Goal: Information Seeking & Learning: Learn about a topic

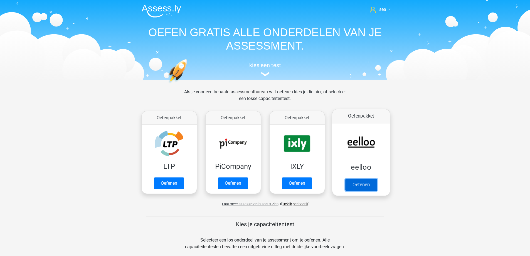
click at [348, 186] on link "Oefenen" at bounding box center [361, 184] width 32 height 12
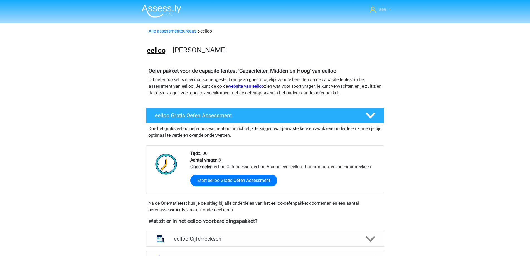
click at [378, 9] on link "sea" at bounding box center [380, 9] width 25 height 7
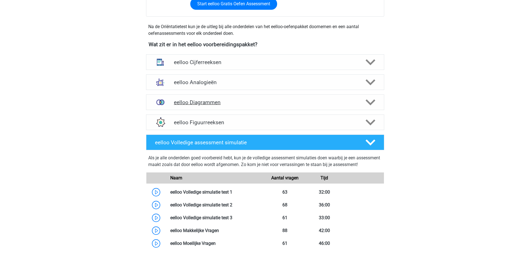
scroll to position [167, 0]
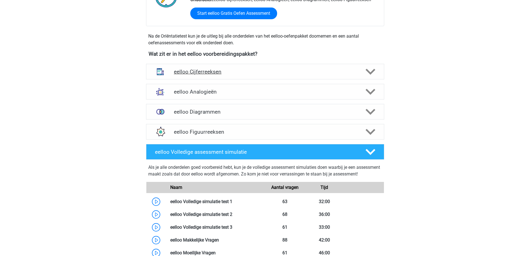
click at [219, 75] on h4 "eelloo Cijferreeksen" at bounding box center [265, 71] width 182 height 6
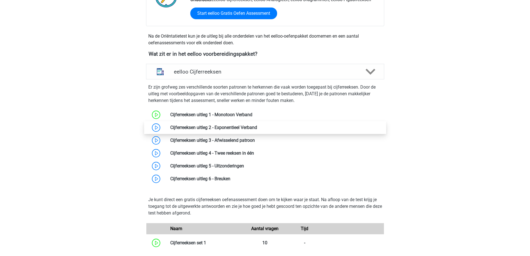
click at [257, 127] on link at bounding box center [257, 127] width 0 height 5
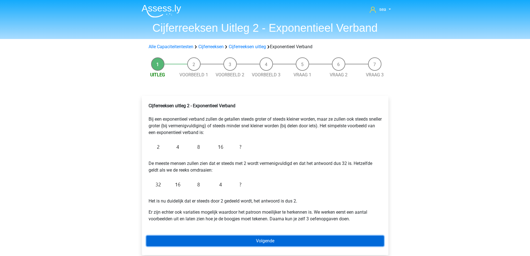
click at [236, 238] on link "Volgende" at bounding box center [265, 240] width 238 height 11
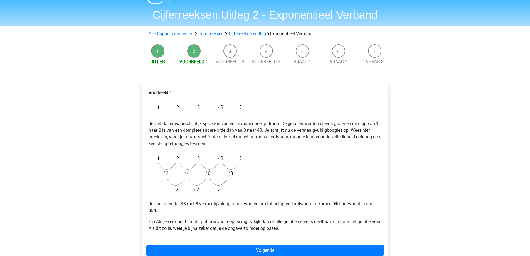
scroll to position [56, 0]
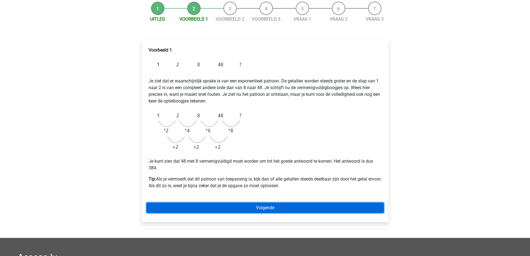
click at [237, 210] on link "Volgende" at bounding box center [265, 207] width 238 height 11
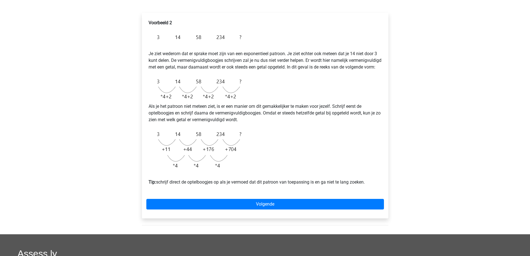
scroll to position [83, 0]
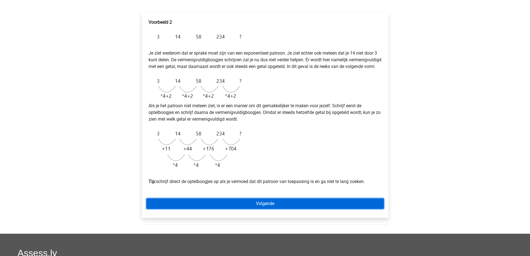
click at [198, 209] on link "Volgende" at bounding box center [265, 203] width 238 height 11
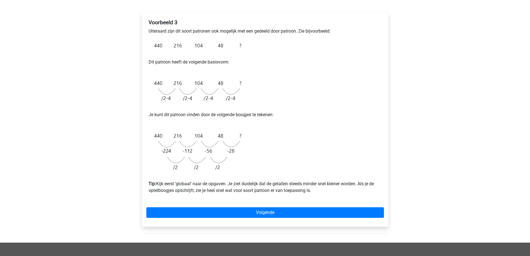
scroll to position [83, 0]
click at [155, 45] on img at bounding box center [197, 45] width 96 height 13
click at [161, 47] on img at bounding box center [197, 45] width 96 height 13
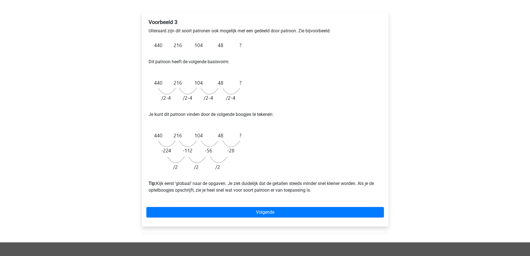
click at [171, 52] on img at bounding box center [197, 45] width 96 height 13
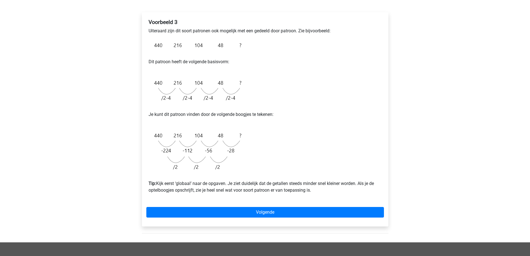
click at [171, 52] on img at bounding box center [197, 45] width 96 height 13
drag, startPoint x: 158, startPoint y: 184, endPoint x: 200, endPoint y: 183, distance: 42.0
click at [200, 183] on p "Tip: Kijk eerst ‘globaal’ naar de opgaven. Je ziet duidelijk dat de getallen st…" at bounding box center [265, 183] width 233 height 20
click at [209, 193] on div "Voorbeeld 3 Uiteraard zijn dit soort patronen ook mogelijk met een gedeeld door…" at bounding box center [265, 108] width 238 height 183
drag, startPoint x: 313, startPoint y: 190, endPoint x: 158, endPoint y: 183, distance: 155.2
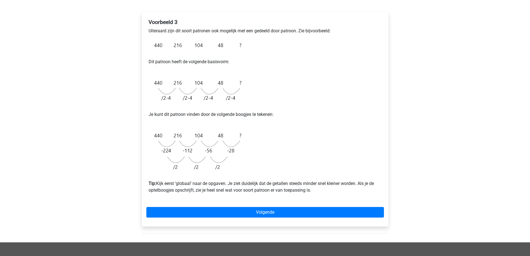
click at [158, 183] on p "Tip: Kijk eerst ‘globaal’ naar de opgaven. Je ziet duidelijk dat de getallen st…" at bounding box center [265, 183] width 233 height 20
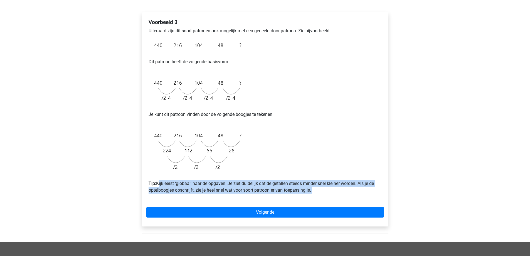
drag, startPoint x: 158, startPoint y: 183, endPoint x: 314, endPoint y: 191, distance: 156.9
click at [314, 191] on p "Tip: Kijk eerst ‘globaal’ naar de opgaven. Je ziet duidelijk dat de getallen st…" at bounding box center [265, 183] width 233 height 20
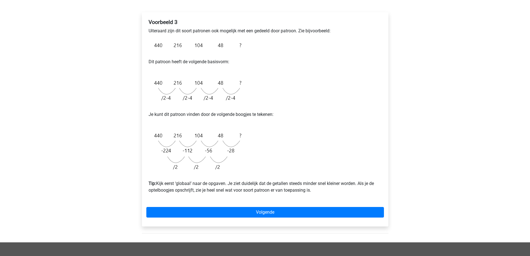
click at [156, 181] on p "Tip: Kijk eerst ‘globaal’ naar de opgaven. Je ziet duidelijk dat de getallen st…" at bounding box center [265, 183] width 233 height 20
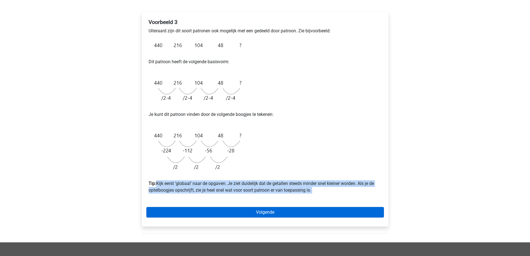
drag, startPoint x: 156, startPoint y: 181, endPoint x: 316, endPoint y: 210, distance: 162.4
click at [316, 210] on div "Voorbeeld 3 Uiteraard zijn dit soort patronen ook mogelijk met een gedeeld door…" at bounding box center [265, 119] width 247 height 214
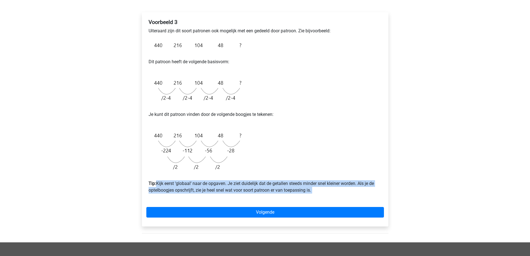
click at [315, 195] on div "Voorbeeld 3 Uiteraard zijn dit soort patronen ook mogelijk met een gedeeld door…" at bounding box center [265, 108] width 238 height 183
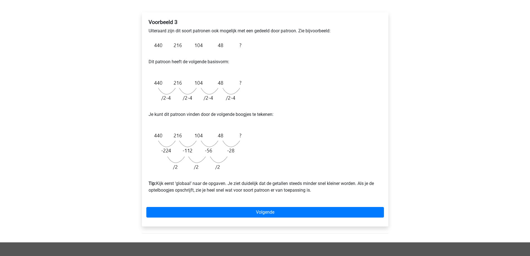
drag, startPoint x: 315, startPoint y: 191, endPoint x: 156, endPoint y: 184, distance: 159.4
click at [156, 184] on p "Tip: Kijk eerst ‘globaal’ naar de opgaven. Je ziet duidelijk dat de getallen st…" at bounding box center [265, 183] width 233 height 20
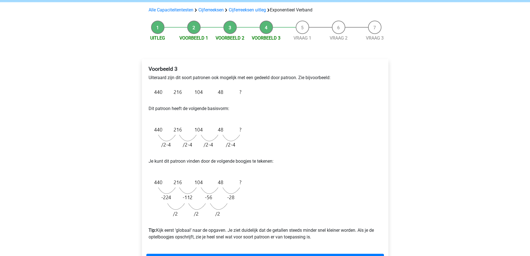
scroll to position [56, 0]
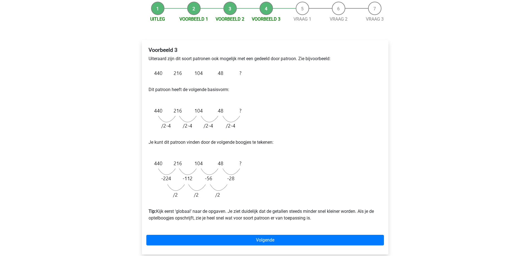
click at [361, 146] on p "Je kunt dit patroon vinden door de volgende boogjes te tekenen:" at bounding box center [265, 142] width 233 height 20
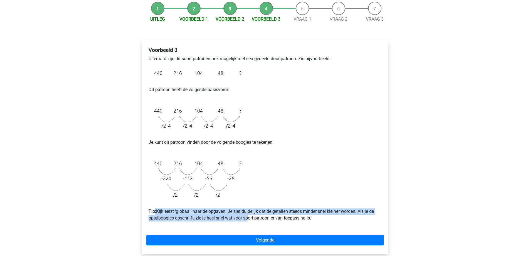
drag, startPoint x: 155, startPoint y: 210, endPoint x: 245, endPoint y: 219, distance: 90.9
click at [245, 219] on p "Tip: Kijk eerst ‘globaal’ naar de opgaven. Je ziet duidelijk dat de getallen st…" at bounding box center [265, 211] width 233 height 20
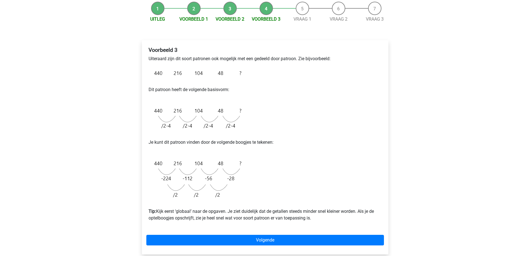
click at [252, 228] on div "Voorbeeld 3 Uiteraard zijn dit soort patronen ook mogelijk met een gedeeld door…" at bounding box center [265, 136] width 238 height 183
drag, startPoint x: 156, startPoint y: 211, endPoint x: 332, endPoint y: 221, distance: 176.2
click at [332, 221] on p "Tip: Kijk eerst ‘globaal’ naar de opgaven. Je ziet duidelijk dat de getallen st…" at bounding box center [265, 211] width 233 height 20
drag, startPoint x: 338, startPoint y: 225, endPoint x: 327, endPoint y: 220, distance: 11.6
click at [338, 225] on div "Voorbeeld 3 Uiteraard zijn dit soort patronen ook mogelijk met een gedeeld door…" at bounding box center [265, 136] width 238 height 183
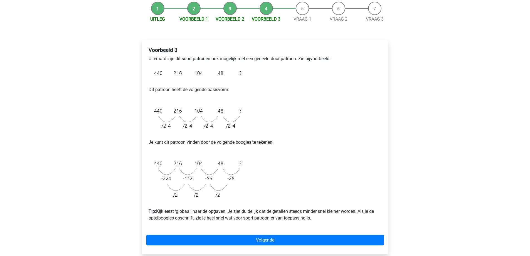
click at [147, 201] on div "Voorbeeld 3 Uiteraard zijn dit soort patronen ook mogelijk met een gedeeld door…" at bounding box center [265, 136] width 238 height 183
drag, startPoint x: 157, startPoint y: 210, endPoint x: 326, endPoint y: 217, distance: 169.6
click at [327, 217] on p "Tip: Kijk eerst ‘globaal’ naar de opgaven. Je ziet duidelijk dat de getallen st…" at bounding box center [265, 211] width 233 height 20
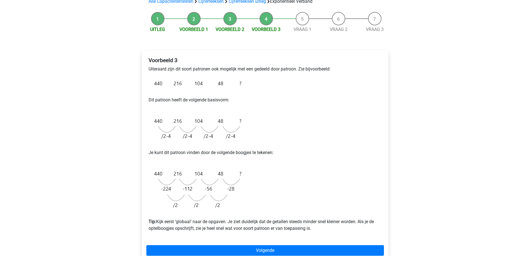
scroll to position [28, 0]
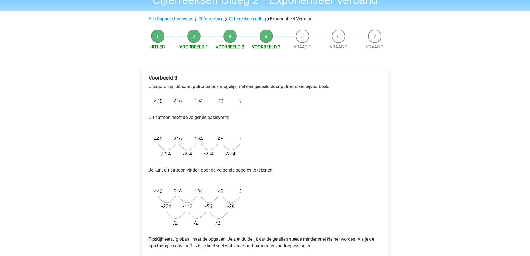
click at [330, 217] on div "Voorbeeld 3 Uiteraard zijn dit soort patronen ook mogelijk met een gedeeld door…" at bounding box center [265, 163] width 238 height 183
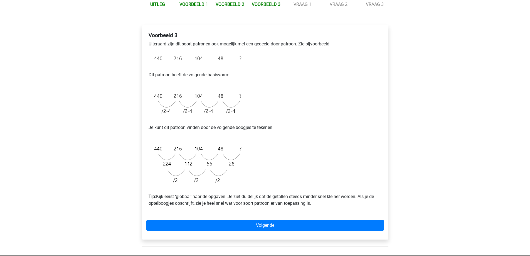
scroll to position [83, 0]
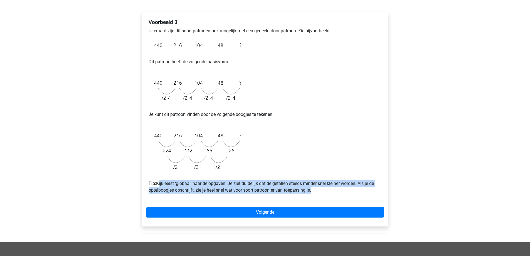
drag, startPoint x: 312, startPoint y: 190, endPoint x: 158, endPoint y: 183, distance: 154.0
click at [158, 183] on p "Tip: Kijk eerst ‘globaal’ naar de opgaven. Je ziet duidelijk dat de getallen st…" at bounding box center [265, 183] width 233 height 20
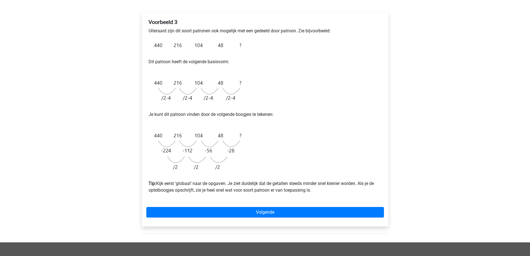
click at [146, 161] on div "Voorbeeld 3 Uiteraard zijn dit soort patronen ook mogelijk met een gedeeld door…" at bounding box center [265, 119] width 247 height 214
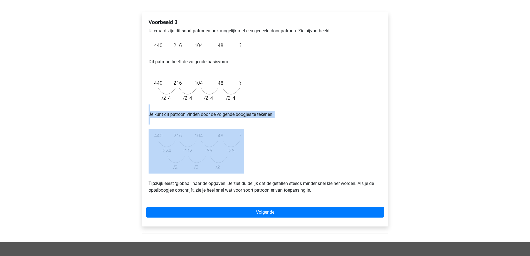
drag, startPoint x: 160, startPoint y: 133, endPoint x: 281, endPoint y: 161, distance: 124.8
click at [292, 164] on div "Voorbeeld 3 Uiteraard zijn dit soort patronen ook mogelijk met een gedeeld door…" at bounding box center [265, 119] width 247 height 214
click at [281, 161] on div "Voorbeeld 3 Uiteraard zijn dit soort patronen ook mogelijk met een gedeeld door…" at bounding box center [265, 108] width 238 height 183
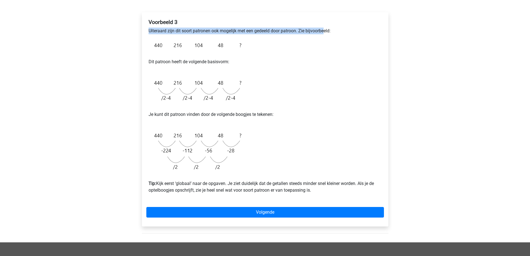
drag, startPoint x: 149, startPoint y: 32, endPoint x: 330, endPoint y: 31, distance: 180.6
click at [330, 31] on p "Uiteraard zijn dit soort patronen ook mogelijk met een gedeeld door patroon. Zi…" at bounding box center [265, 31] width 233 height 7
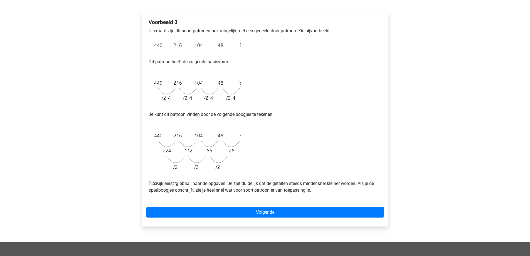
click at [331, 31] on p "Uiteraard zijn dit soort patronen ook mogelijk met een gedeeld door patroon. Zi…" at bounding box center [265, 31] width 233 height 7
drag, startPoint x: 331, startPoint y: 31, endPoint x: 326, endPoint y: 30, distance: 5.0
click at [331, 31] on p "Uiteraard zijn dit soort patronen ook mogelijk met een gedeeld door patroon. Zi…" at bounding box center [265, 31] width 233 height 7
click at [146, 35] on div "Voorbeeld 3 Uiteraard zijn dit soort patronen ook mogelijk met een gedeeld door…" at bounding box center [265, 108] width 238 height 183
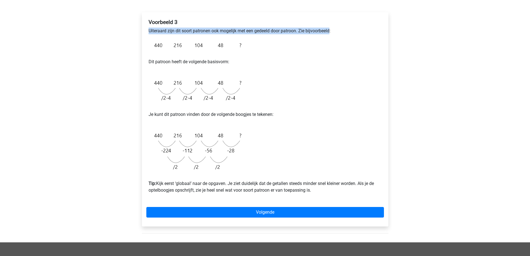
drag, startPoint x: 147, startPoint y: 32, endPoint x: 332, endPoint y: 30, distance: 185.4
click at [332, 30] on div "Voorbeeld 3 Uiteraard zijn dit soort patronen ook mogelijk met een gedeeld door…" at bounding box center [265, 108] width 238 height 183
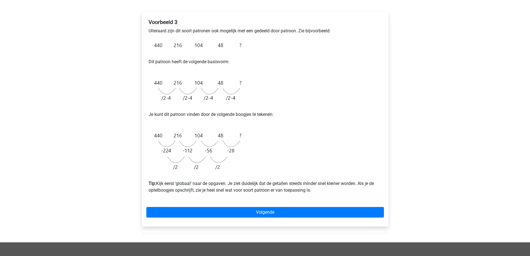
click at [327, 41] on div "Voorbeeld 3 Uiteraard zijn dit soort patronen ook mogelijk met een gedeeld door…" at bounding box center [265, 108] width 238 height 183
click at [238, 63] on p "Dit patroon heeft de volgende basisvorm:" at bounding box center [265, 62] width 233 height 20
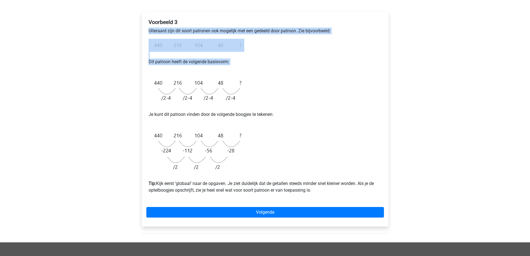
drag, startPoint x: 239, startPoint y: 63, endPoint x: 153, endPoint y: 38, distance: 88.9
click at [156, 40] on div "Voorbeeld 3 Uiteraard zijn dit soort patronen ook mogelijk met een gedeeld door…" at bounding box center [265, 108] width 238 height 183
click at [151, 35] on div "Voorbeeld 3 Uiteraard zijn dit soort patronen ook mogelijk met een gedeeld door…" at bounding box center [265, 108] width 238 height 183
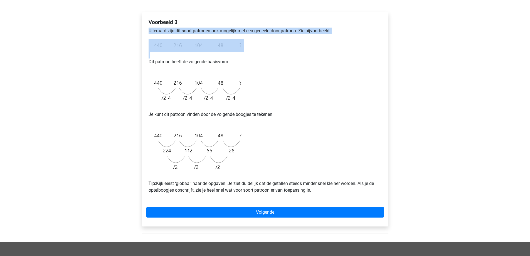
click at [151, 35] on div "Voorbeeld 3 Uiteraard zijn dit soort patronen ook mogelijk met een gedeeld door…" at bounding box center [265, 108] width 238 height 183
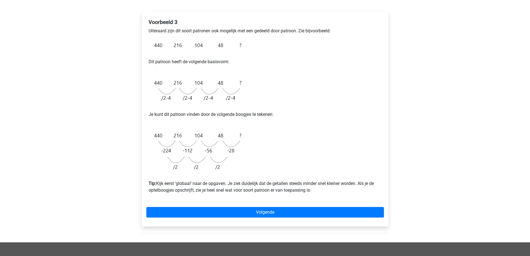
click at [376, 70] on p "Dit patroon heeft de volgende basisvorm:" at bounding box center [265, 62] width 233 height 20
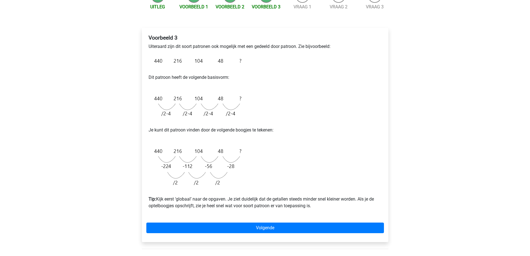
scroll to position [78, 0]
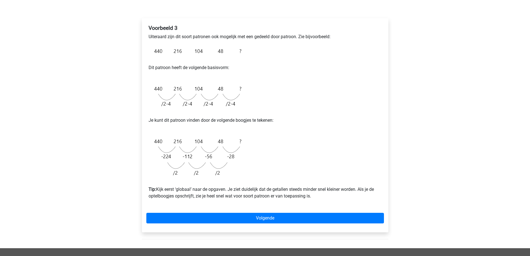
click at [158, 100] on img at bounding box center [197, 96] width 96 height 28
click at [155, 142] on img at bounding box center [197, 157] width 96 height 45
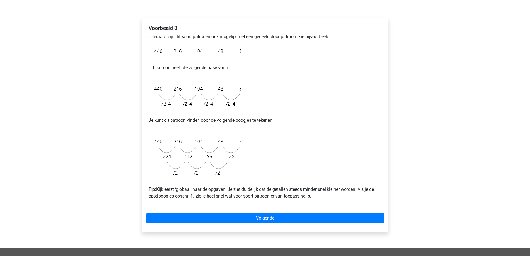
click at [155, 142] on img at bounding box center [197, 157] width 96 height 45
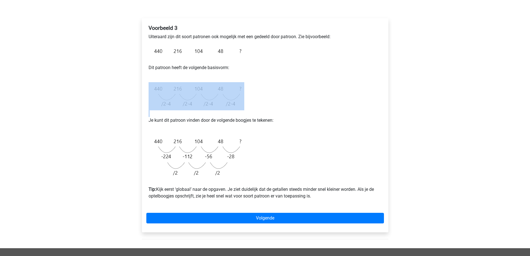
drag, startPoint x: 141, startPoint y: 122, endPoint x: 308, endPoint y: 104, distance: 167.9
click at [308, 104] on div "Voorbeeld 3 Uiteraard zijn dit soort patronen ook mogelijk met een gedeeld door…" at bounding box center [264, 127] width 255 height 241
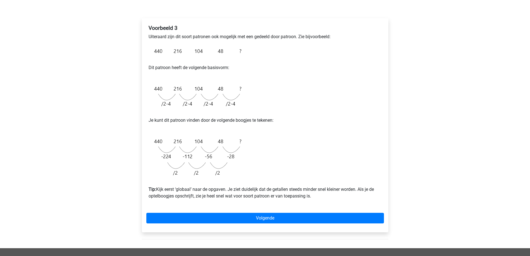
drag, startPoint x: 284, startPoint y: 119, endPoint x: 275, endPoint y: 118, distance: 8.6
click at [281, 119] on p "Je kunt dit patroon vinden door de volgende boogjes te tekenen:" at bounding box center [265, 120] width 233 height 20
click at [275, 118] on p "Je kunt dit patroon vinden door de volgende boogjes te tekenen:" at bounding box center [265, 120] width 233 height 20
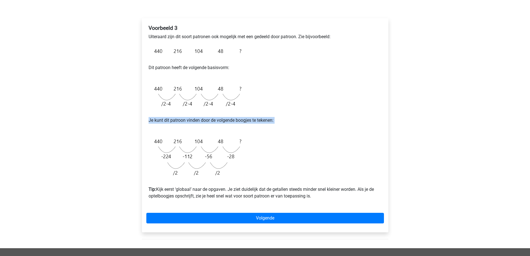
click at [275, 118] on p "Je kunt dit patroon vinden door de volgende boogjes te tekenen:" at bounding box center [265, 120] width 233 height 20
click at [311, 134] on div "Voorbeeld 3 Uiteraard zijn dit soort patronen ook mogelijk met een gedeeld door…" at bounding box center [265, 114] width 238 height 183
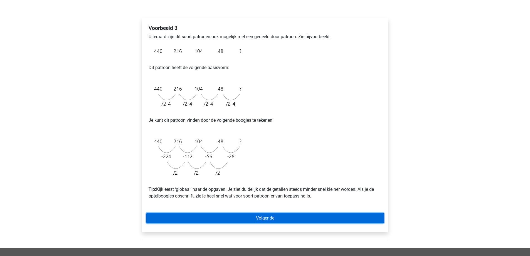
click at [273, 216] on link "Volgende" at bounding box center [265, 218] width 238 height 11
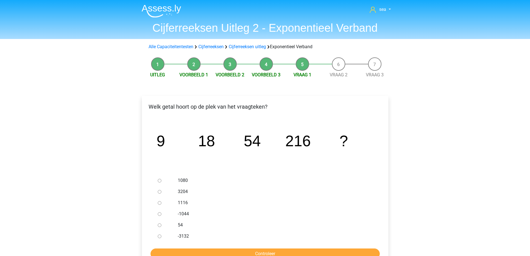
scroll to position [28, 0]
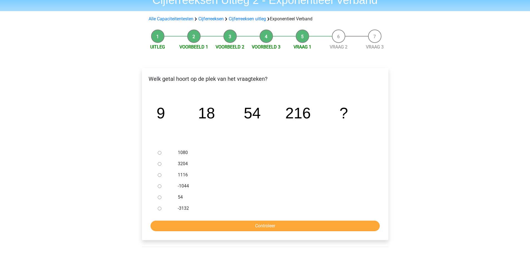
click at [161, 153] on input "1080" at bounding box center [160, 153] width 4 height 4
radio input "true"
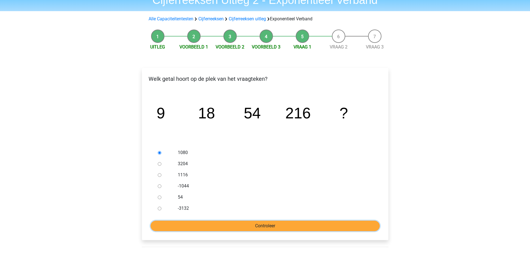
click at [271, 228] on input "Controleer" at bounding box center [265, 225] width 229 height 11
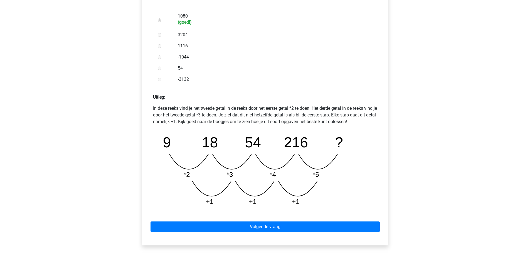
scroll to position [167, 0]
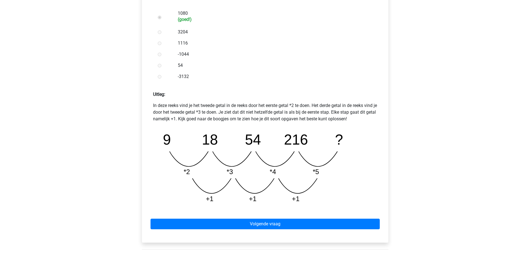
click at [332, 217] on div "Volgende vraag" at bounding box center [265, 222] width 238 height 31
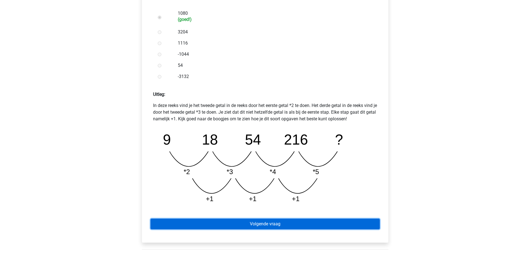
click at [328, 220] on link "Volgende vraag" at bounding box center [265, 223] width 229 height 11
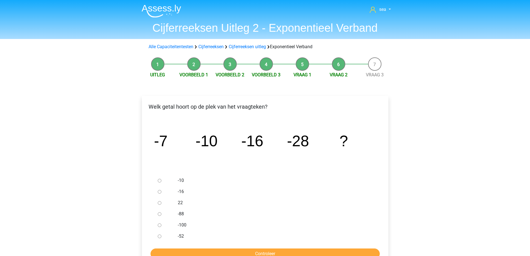
click at [161, 235] on input "-52" at bounding box center [160, 236] width 4 height 4
radio input "true"
drag, startPoint x: 192, startPoint y: 250, endPoint x: 189, endPoint y: 247, distance: 4.9
click at [191, 250] on input "Controleer" at bounding box center [265, 253] width 229 height 11
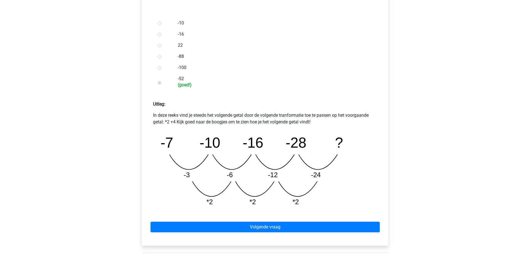
scroll to position [167, 0]
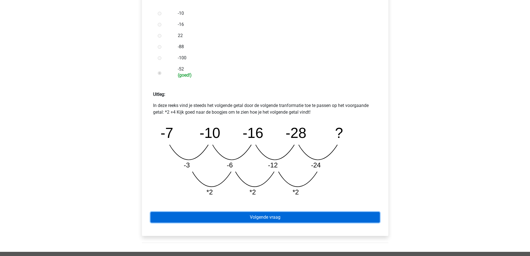
click at [194, 214] on link "Volgende vraag" at bounding box center [265, 217] width 229 height 11
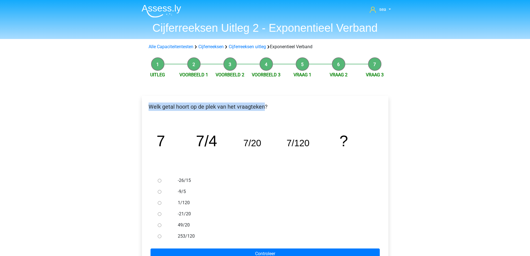
drag, startPoint x: 149, startPoint y: 106, endPoint x: 263, endPoint y: 109, distance: 113.9
click at [263, 109] on p "Welk getal hoort op de plek van het vraagteken?" at bounding box center [265, 106] width 238 height 8
click at [267, 107] on p "Welk getal hoort op de plek van het vraagteken?" at bounding box center [265, 106] width 238 height 8
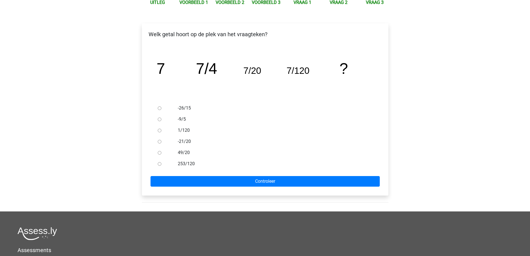
scroll to position [83, 0]
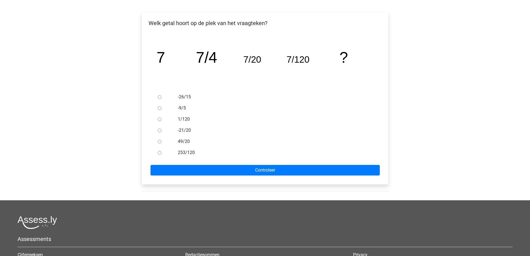
click at [159, 97] on input "-26/15" at bounding box center [160, 97] width 4 height 4
radio input "true"
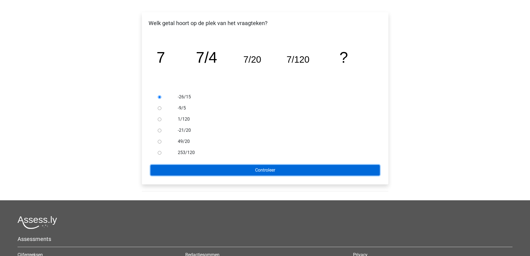
click at [213, 169] on input "Controleer" at bounding box center [265, 170] width 229 height 11
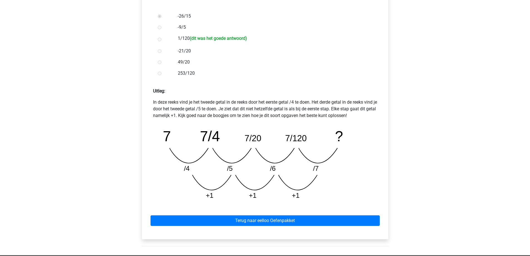
scroll to position [167, 0]
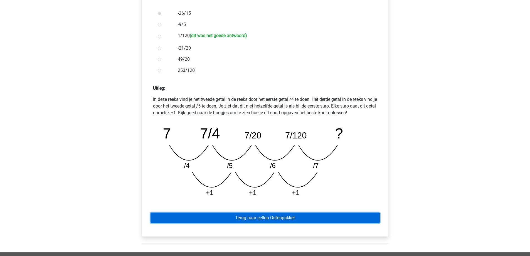
click at [267, 216] on link "Terug naar eelloo Oefenpakket" at bounding box center [265, 217] width 229 height 11
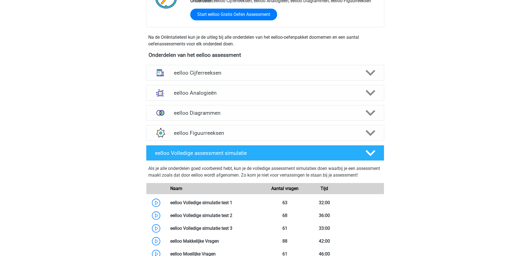
scroll to position [195, 0]
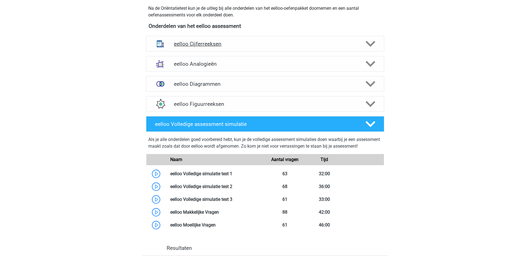
click at [216, 44] on h4 "eelloo Cijferreeksen" at bounding box center [265, 44] width 182 height 6
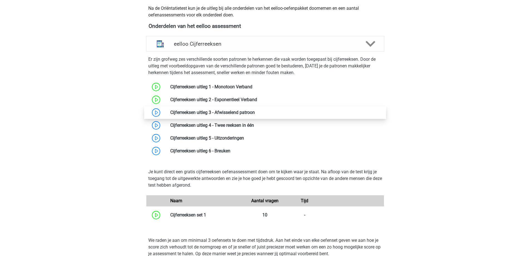
click at [255, 110] on link at bounding box center [255, 112] width 0 height 5
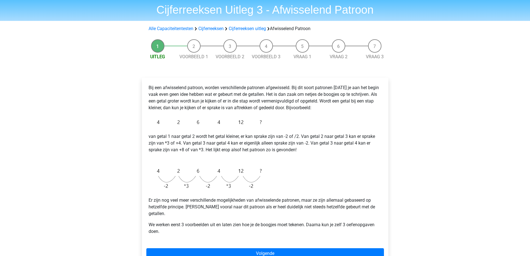
scroll to position [28, 0]
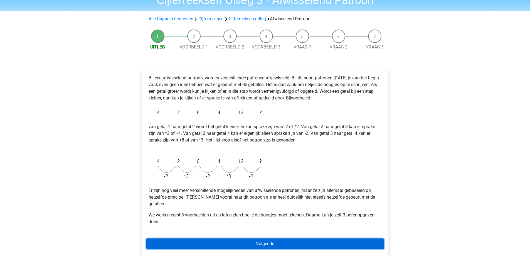
click at [212, 238] on link "Volgende" at bounding box center [265, 243] width 238 height 11
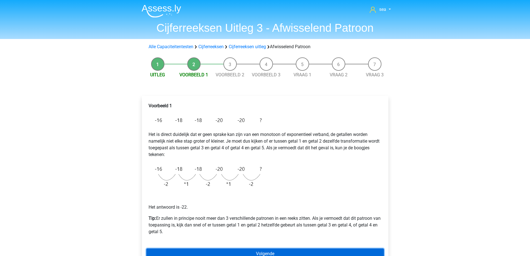
click at [246, 252] on link "Volgende" at bounding box center [265, 253] width 238 height 11
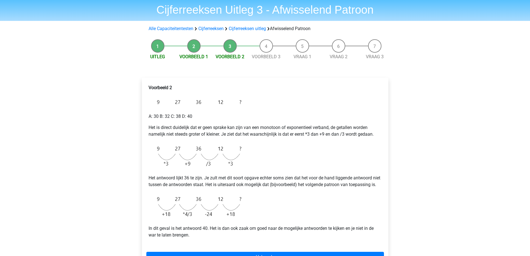
scroll to position [28, 0]
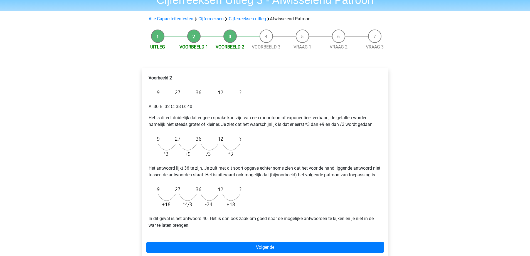
click at [157, 107] on p "A: 30 B: 32 C: 38 D: 40" at bounding box center [265, 106] width 233 height 7
click at [178, 110] on p "A: 30 B: 32 C: 38 D: 40" at bounding box center [265, 106] width 233 height 7
click at [178, 108] on p "A: 30 B: 32 C: 38 D: 40" at bounding box center [265, 106] width 233 height 7
drag, startPoint x: 178, startPoint y: 108, endPoint x: 187, endPoint y: 106, distance: 9.3
click at [179, 107] on p "A: 30 B: 32 C: 38 D: 40" at bounding box center [265, 106] width 233 height 7
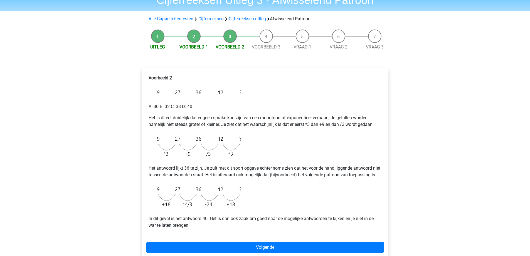
click at [187, 106] on p "A: 30 B: 32 C: 38 D: 40" at bounding box center [265, 106] width 233 height 7
click at [202, 107] on p "A: 30 B: 32 C: 38 D: 40" at bounding box center [265, 106] width 233 height 7
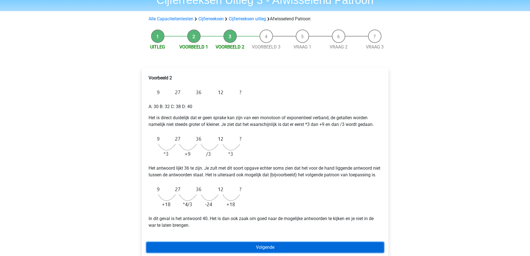
click at [285, 252] on link "Volgende" at bounding box center [265, 247] width 238 height 11
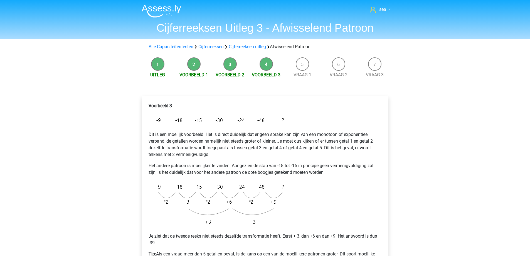
scroll to position [83, 0]
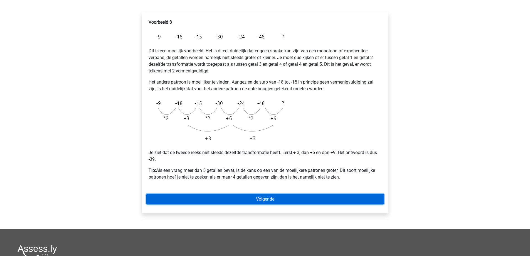
click at [284, 201] on link "Volgende" at bounding box center [265, 199] width 238 height 11
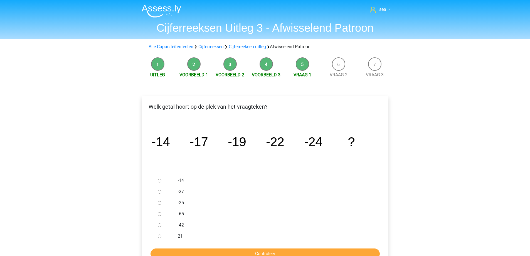
click at [160, 192] on input "-27" at bounding box center [160, 192] width 4 height 4
radio input "true"
click at [192, 251] on input "Controleer" at bounding box center [265, 253] width 229 height 11
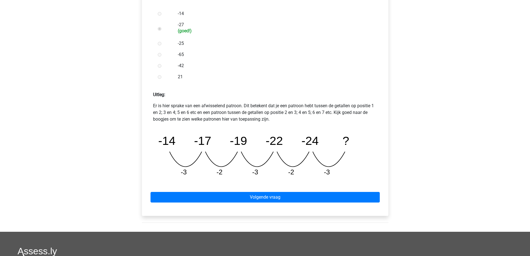
scroll to position [167, 0]
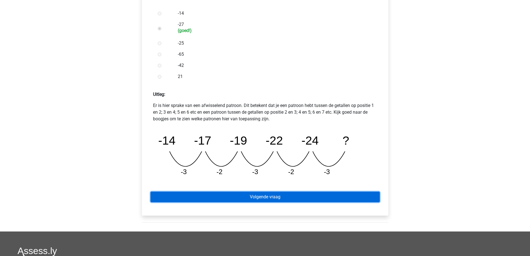
click at [206, 201] on link "Volgende vraag" at bounding box center [265, 196] width 229 height 11
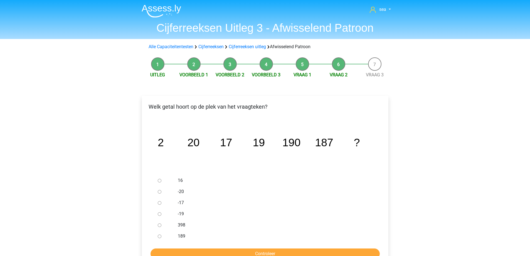
drag, startPoint x: 214, startPoint y: 149, endPoint x: 232, endPoint y: 147, distance: 18.2
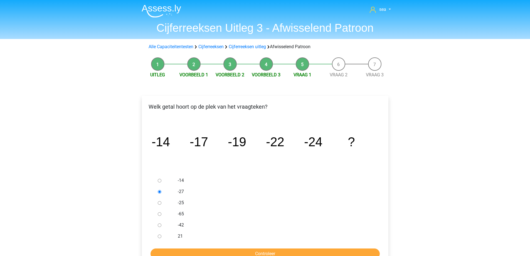
scroll to position [28, 0]
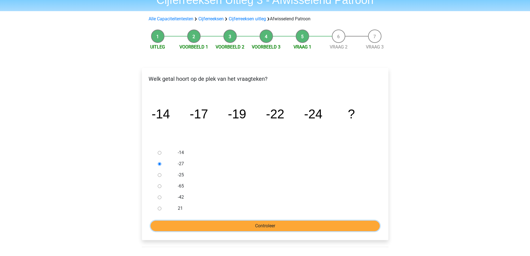
click at [243, 224] on input "Controleer" at bounding box center [265, 225] width 229 height 11
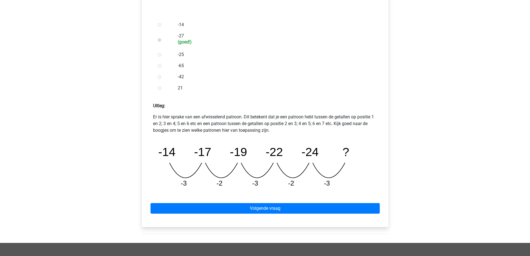
scroll to position [223, 0]
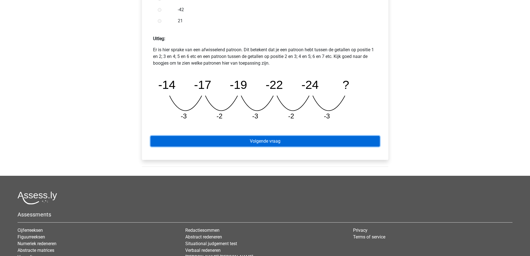
click at [254, 138] on link "Volgende vraag" at bounding box center [265, 141] width 229 height 11
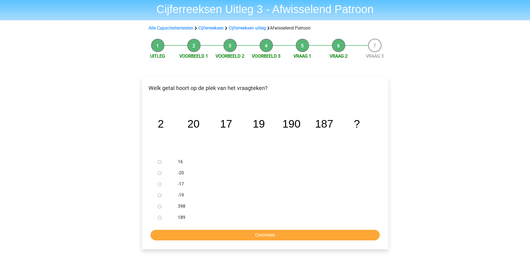
scroll to position [56, 0]
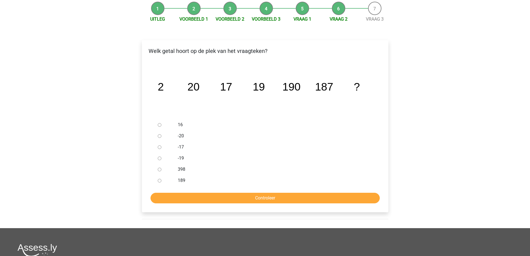
click at [159, 181] on input "189" at bounding box center [160, 181] width 4 height 4
radio input "true"
click at [175, 204] on div "Welk getal hoort op de plek van het vraagteken? image/svg+xml 2 20 17 19 190 18…" at bounding box center [265, 126] width 247 height 172
click at [174, 200] on input "Controleer" at bounding box center [265, 198] width 229 height 11
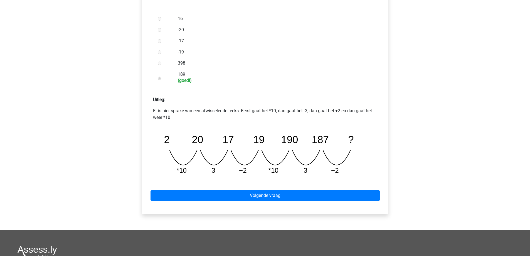
scroll to position [223, 0]
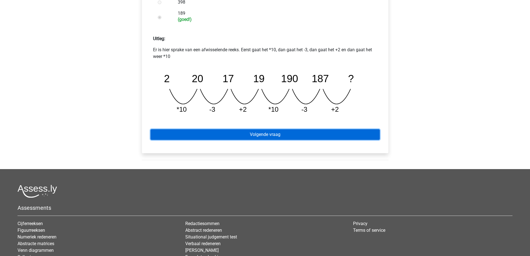
click at [295, 139] on link "Volgende vraag" at bounding box center [265, 134] width 229 height 11
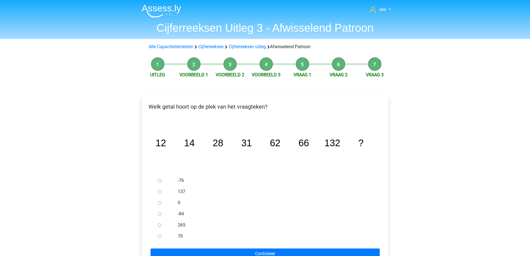
click at [160, 191] on input "137" at bounding box center [160, 192] width 4 height 4
radio input "true"
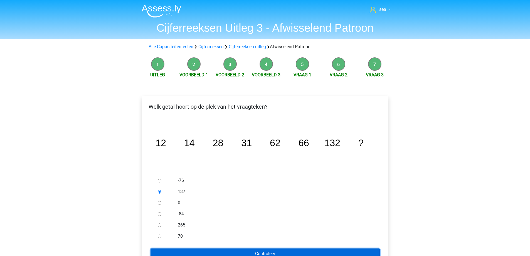
click at [209, 255] on input "Controleer" at bounding box center [265, 253] width 229 height 11
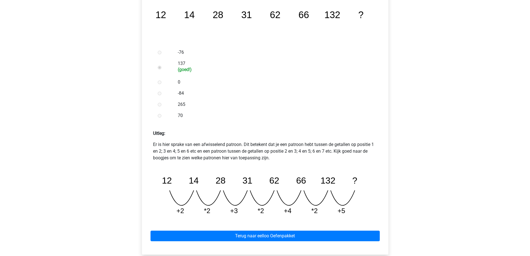
scroll to position [167, 0]
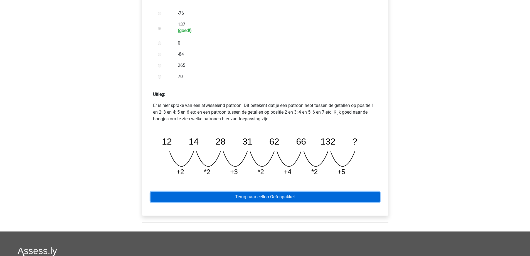
click at [202, 198] on link "Terug naar eelloo Oefenpakket" at bounding box center [265, 196] width 229 height 11
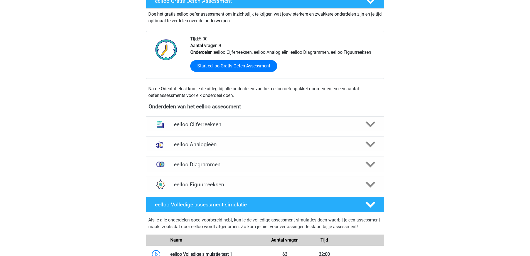
scroll to position [111, 0]
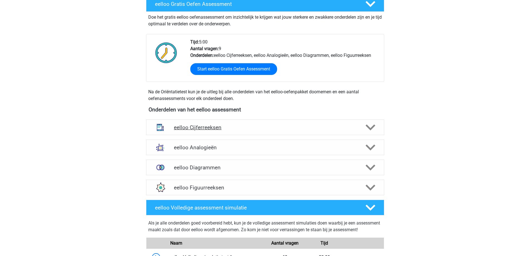
click at [198, 134] on div "eelloo Cijferreeksen" at bounding box center [265, 127] width 238 height 16
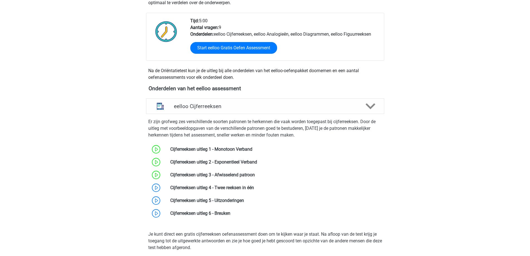
scroll to position [167, 0]
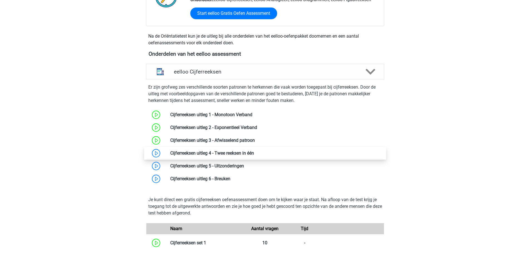
click at [254, 151] on link at bounding box center [254, 152] width 0 height 5
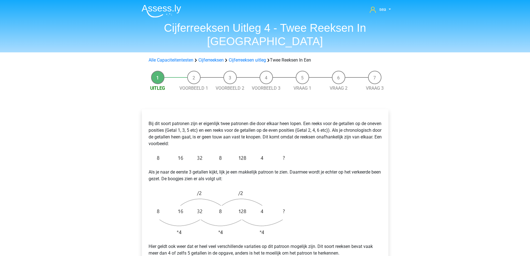
scroll to position [83, 0]
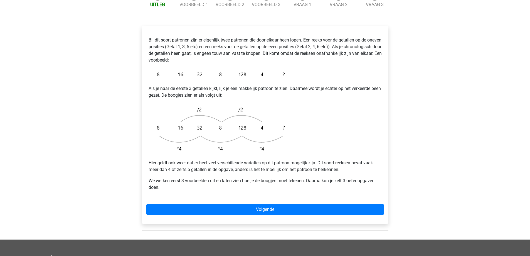
click at [198, 189] on div "Bij dit soort patronen zijn er eigenlijk twee patronen die door elkaar heen lop…" at bounding box center [265, 125] width 247 height 198
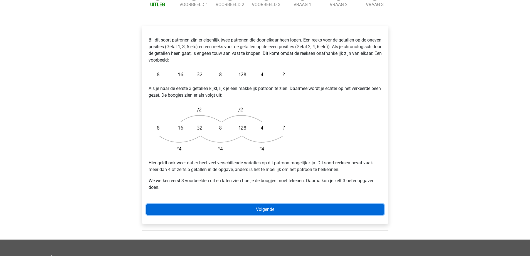
click at [197, 204] on link "Volgende" at bounding box center [265, 209] width 238 height 11
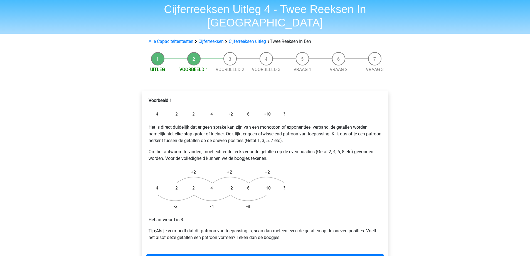
scroll to position [28, 0]
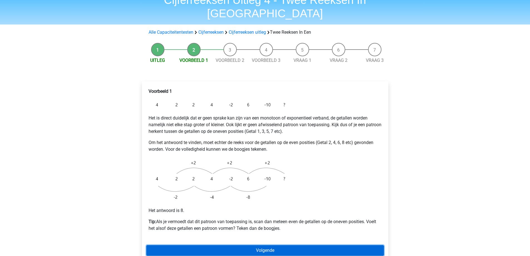
click at [284, 245] on link "Volgende" at bounding box center [265, 250] width 238 height 11
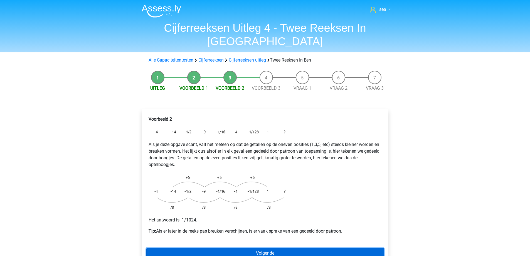
click at [284, 248] on link "Volgende" at bounding box center [265, 253] width 238 height 11
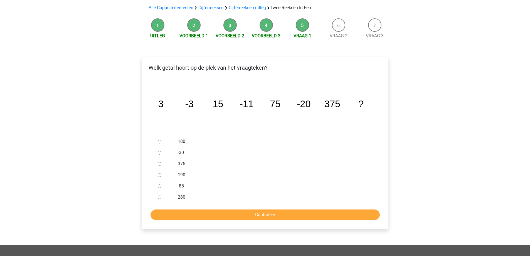
scroll to position [56, 0]
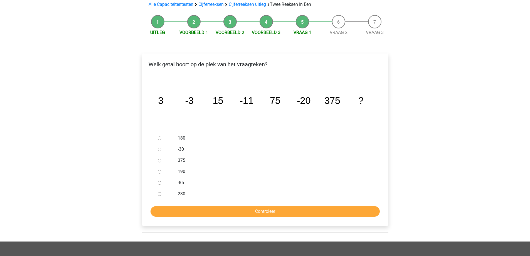
click at [161, 181] on input "-85" at bounding box center [160, 183] width 4 height 4
radio input "true"
click at [174, 206] on input "Controleer" at bounding box center [265, 211] width 229 height 11
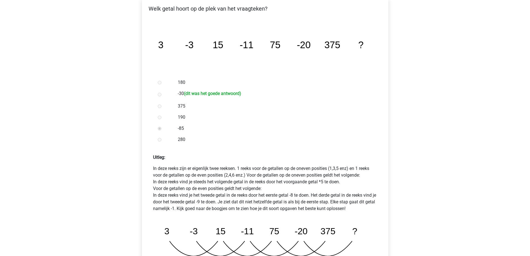
scroll to position [195, 0]
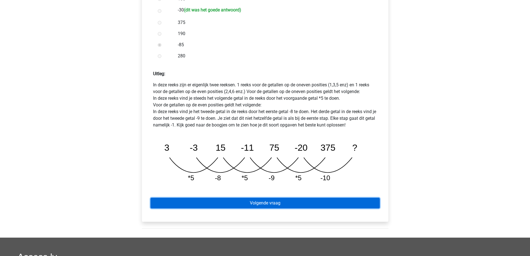
click at [212, 198] on link "Volgende vraag" at bounding box center [265, 203] width 229 height 11
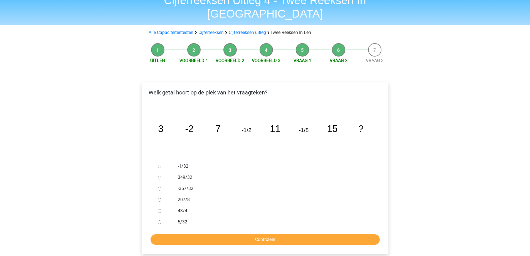
scroll to position [28, 0]
click at [245, 234] on input "Controleer" at bounding box center [265, 239] width 229 height 11
drag, startPoint x: 160, startPoint y: 174, endPoint x: 160, endPoint y: 180, distance: 5.8
click at [159, 186] on input "-357/32" at bounding box center [160, 188] width 4 height 4
radio input "true"
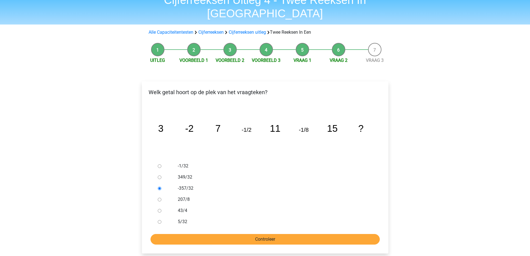
drag, startPoint x: 217, startPoint y: 236, endPoint x: 211, endPoint y: 224, distance: 13.3
click at [215, 234] on div "Welk getal hoort op de plek van het vraagteken? image/svg+xml 3 -2 7 -1/2 11 -1…" at bounding box center [265, 167] width 247 height 172
click at [211, 234] on input "Controleer" at bounding box center [265, 239] width 229 height 11
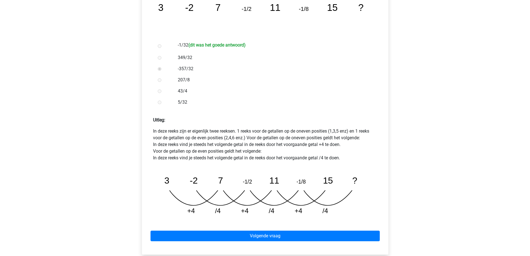
scroll to position [139, 0]
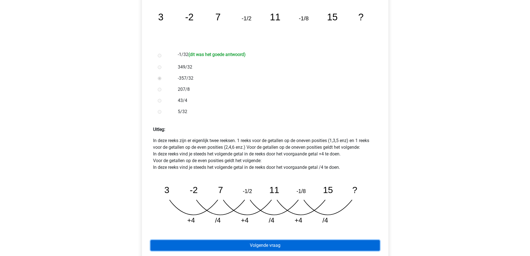
click at [250, 240] on link "Volgende vraag" at bounding box center [265, 245] width 229 height 11
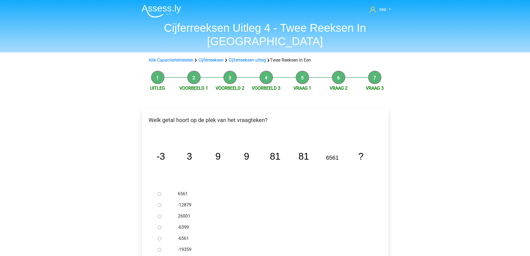
click at [159, 192] on input "6561" at bounding box center [160, 194] width 4 height 4
radio input "true"
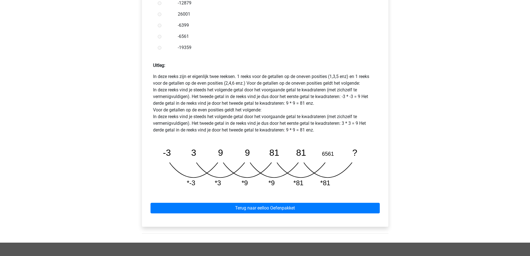
scroll to position [167, 0]
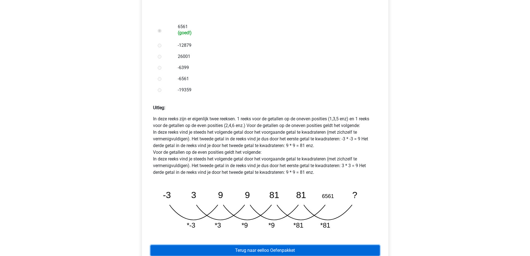
click at [271, 245] on link "Terug naar eelloo Oefenpakket" at bounding box center [265, 250] width 229 height 11
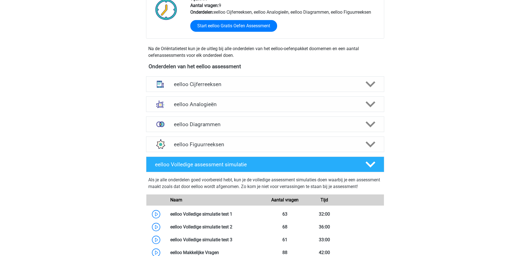
scroll to position [167, 0]
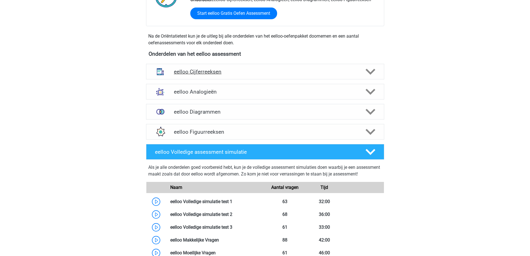
click at [210, 74] on h4 "eelloo Cijferreeksen" at bounding box center [265, 71] width 182 height 6
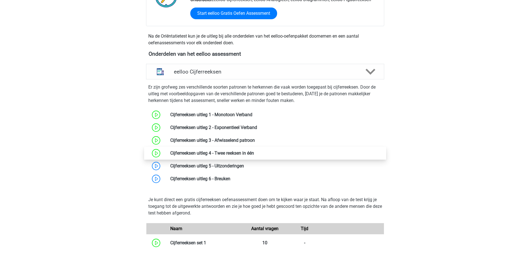
click at [254, 156] on link at bounding box center [254, 152] width 0 height 5
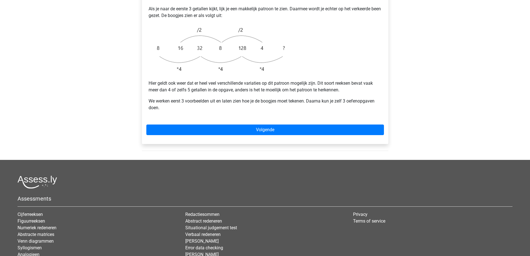
scroll to position [167, 0]
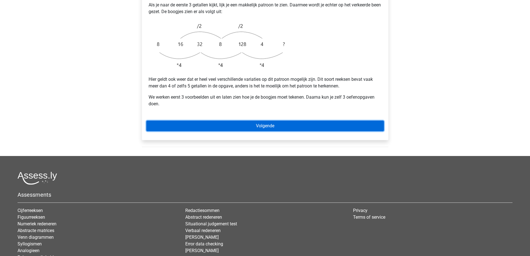
click at [232, 121] on link "Volgende" at bounding box center [265, 126] width 238 height 11
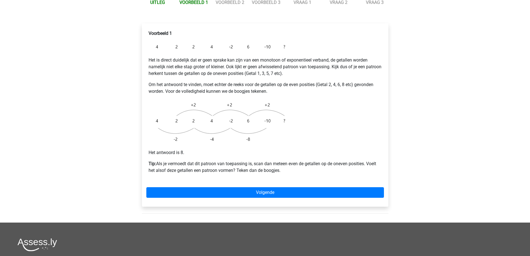
scroll to position [139, 0]
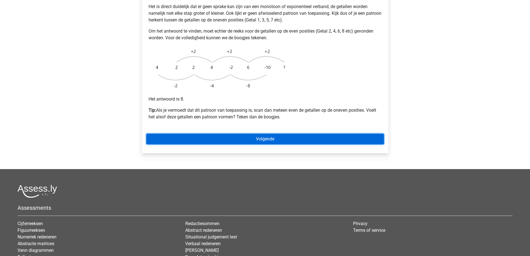
click at [241, 134] on link "Volgende" at bounding box center [265, 139] width 238 height 11
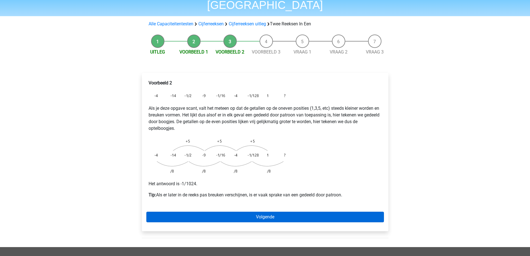
scroll to position [83, 0]
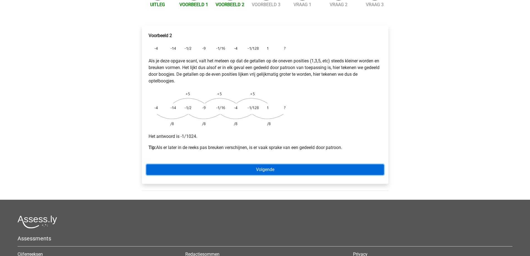
click at [251, 164] on link "Volgende" at bounding box center [265, 169] width 238 height 11
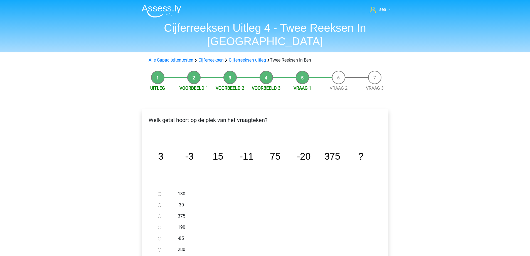
click at [266, 71] on li "Voorbeeld 3" at bounding box center [266, 81] width 36 height 21
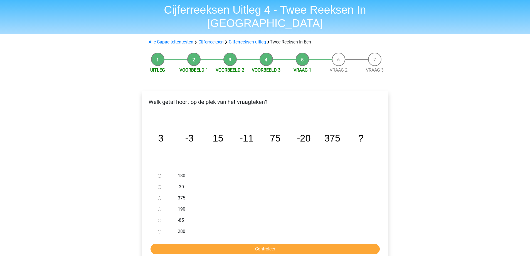
scroll to position [28, 0]
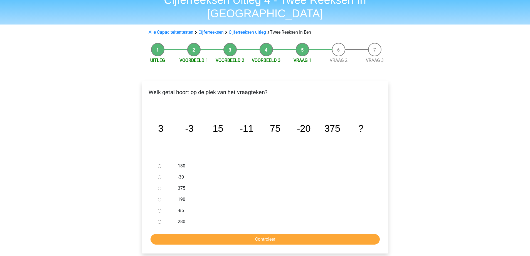
click at [159, 220] on input "280" at bounding box center [160, 222] width 4 height 4
radio input "true"
drag, startPoint x: 176, startPoint y: 219, endPoint x: 179, endPoint y: 222, distance: 4.1
click at [178, 220] on form "180 -30 375 190 -85 280 Controleer" at bounding box center [265, 202] width 238 height 84
click at [182, 234] on input "Controleer" at bounding box center [265, 239] width 229 height 11
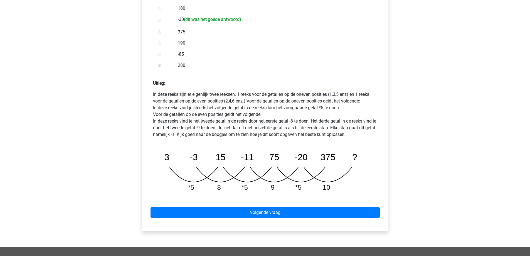
scroll to position [111, 0]
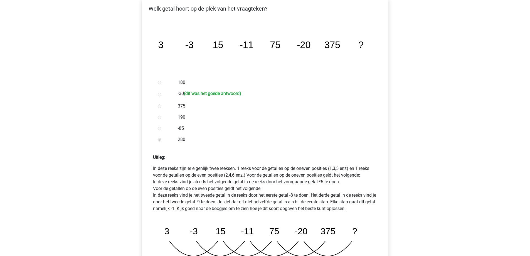
click at [157, 89] on div at bounding box center [165, 94] width 18 height 11
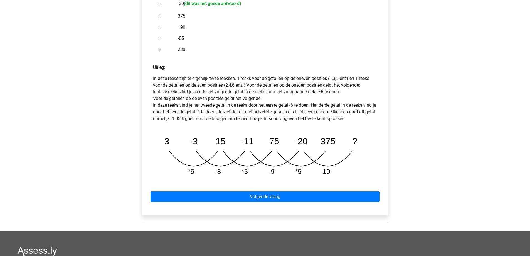
scroll to position [223, 0]
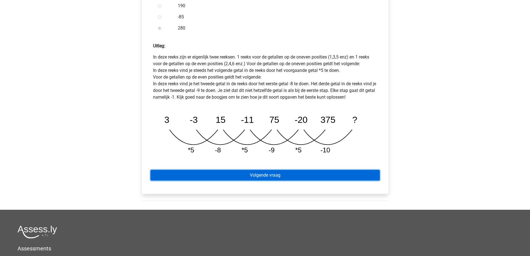
click at [267, 170] on link "Volgende vraag" at bounding box center [265, 175] width 229 height 11
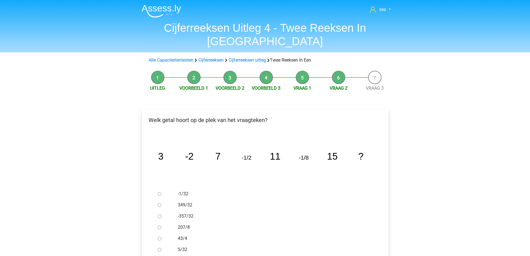
click at [158, 192] on input "-1/32" at bounding box center [160, 194] width 4 height 4
radio input "true"
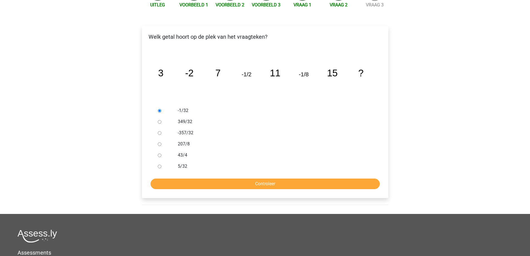
scroll to position [83, 0]
click at [198, 178] on input "Controleer" at bounding box center [265, 183] width 229 height 11
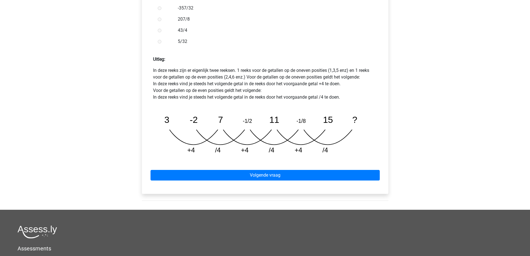
scroll to position [223, 0]
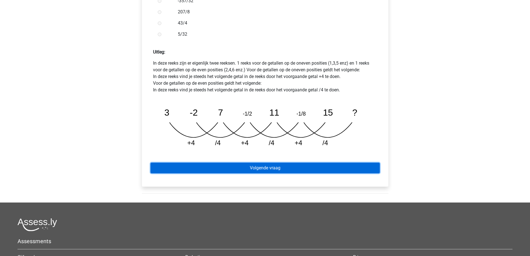
click at [222, 163] on link "Volgende vraag" at bounding box center [265, 168] width 229 height 11
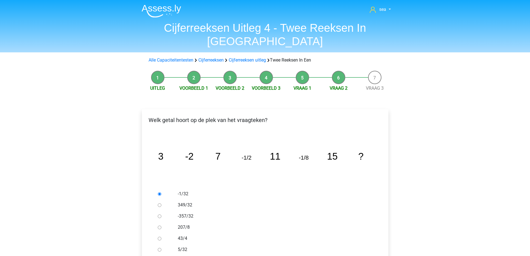
scroll to position [83, 0]
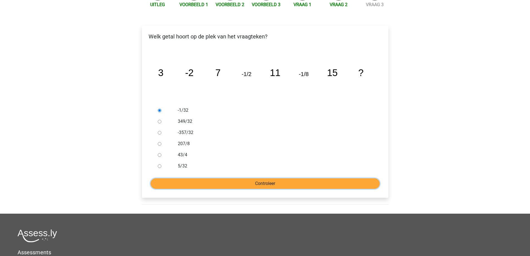
click at [231, 178] on input "Controleer" at bounding box center [265, 183] width 229 height 11
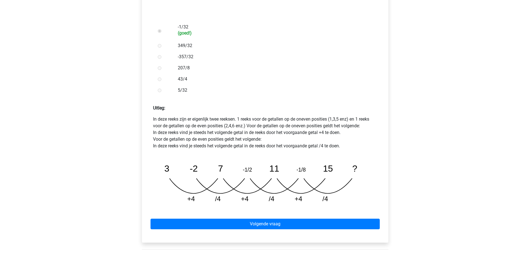
scroll to position [167, 0]
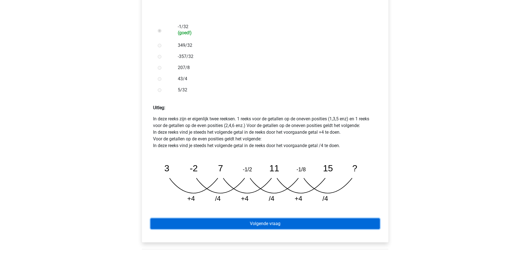
click at [229, 218] on link "Volgende vraag" at bounding box center [265, 223] width 229 height 11
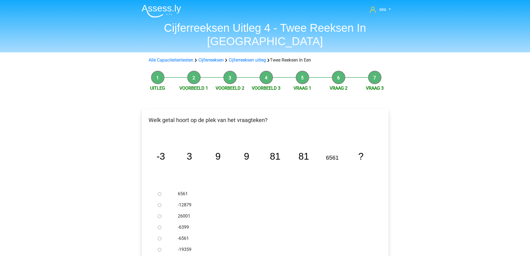
click at [161, 192] on input "6561" at bounding box center [160, 194] width 4 height 4
radio input "true"
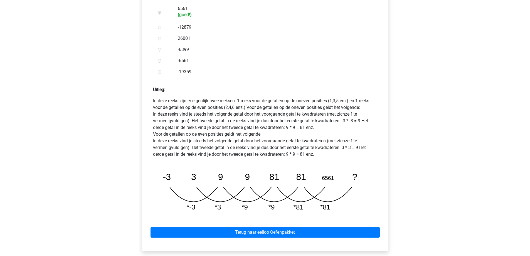
scroll to position [195, 0]
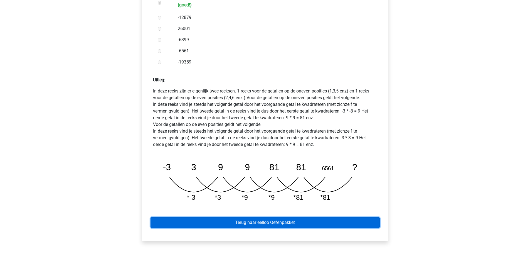
click at [298, 217] on link "Terug naar eelloo Oefenpakket" at bounding box center [265, 222] width 229 height 11
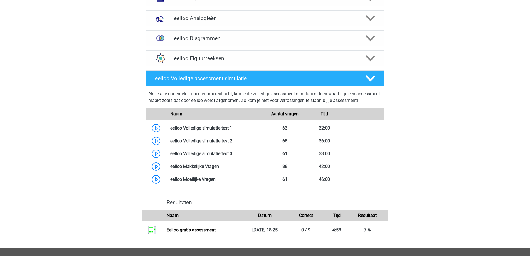
scroll to position [278, 0]
